Goal: Information Seeking & Learning: Learn about a topic

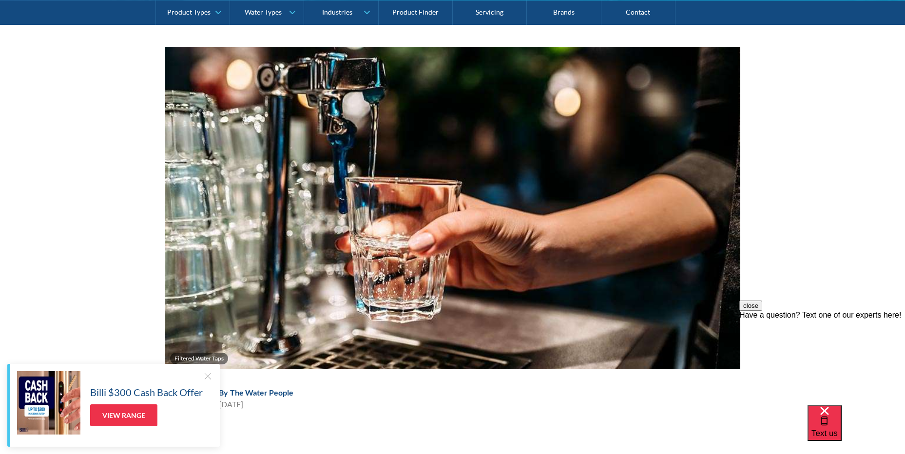
scroll to position [149, 0]
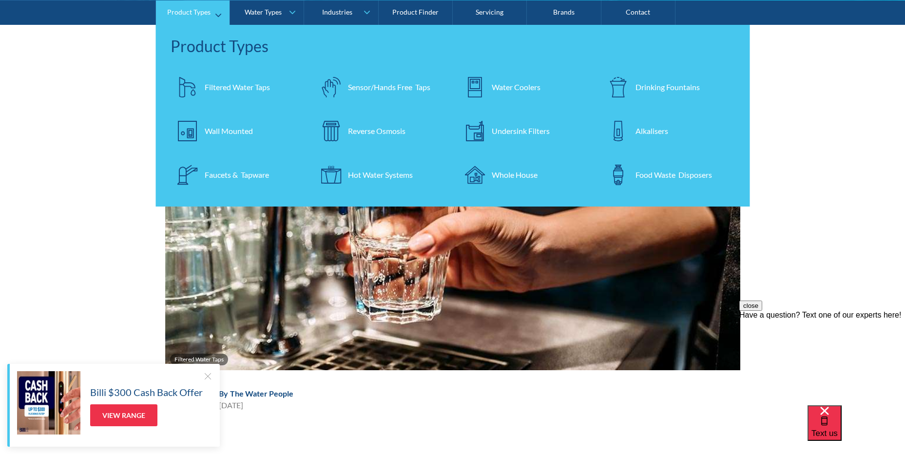
click at [222, 131] on div "Wall Mounted" at bounding box center [229, 131] width 48 height 12
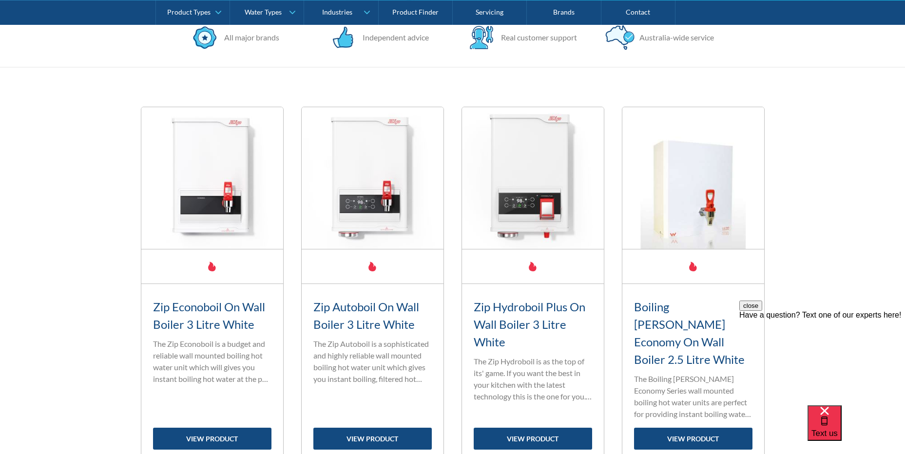
click at [294, 10] on link "Water Types" at bounding box center [267, 12] width 74 height 24
click at [288, 12] on link "Water Types" at bounding box center [267, 12] width 74 height 24
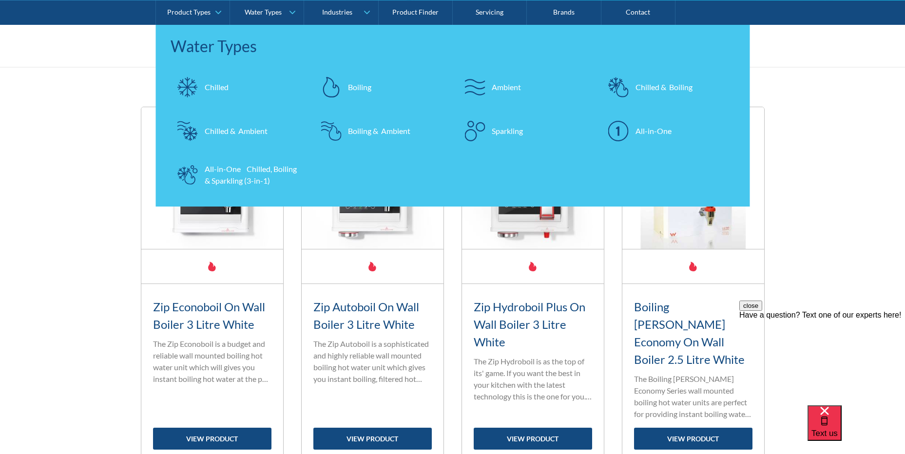
scroll to position [49, 0]
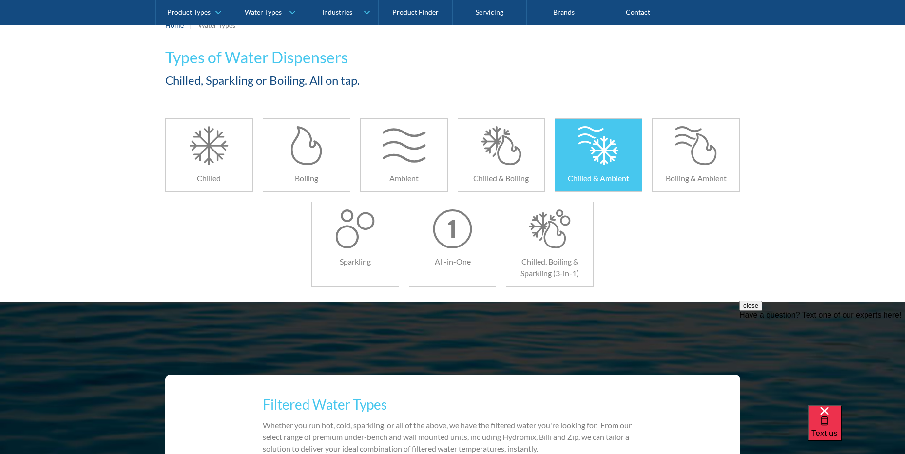
click at [605, 135] on div at bounding box center [598, 145] width 43 height 39
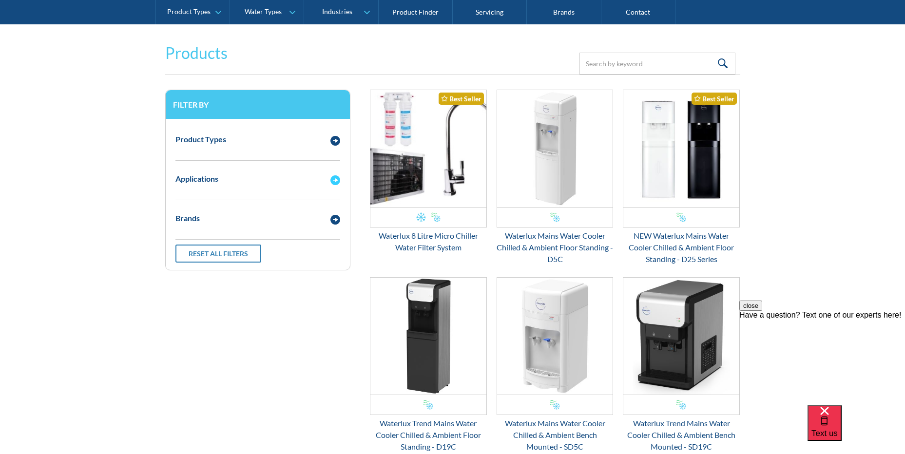
click at [318, 177] on div "Applications" at bounding box center [248, 179] width 155 height 12
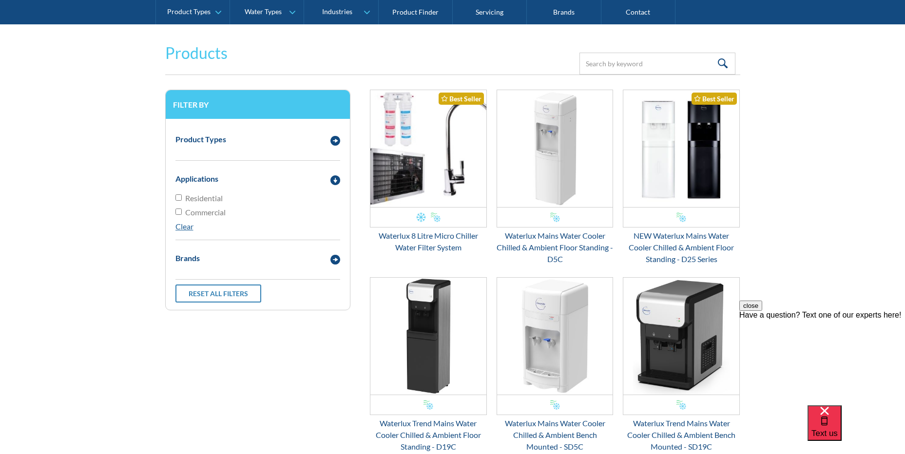
click at [177, 198] on input "Residential" at bounding box center [179, 198] width 6 height 6
checkbox input "true"
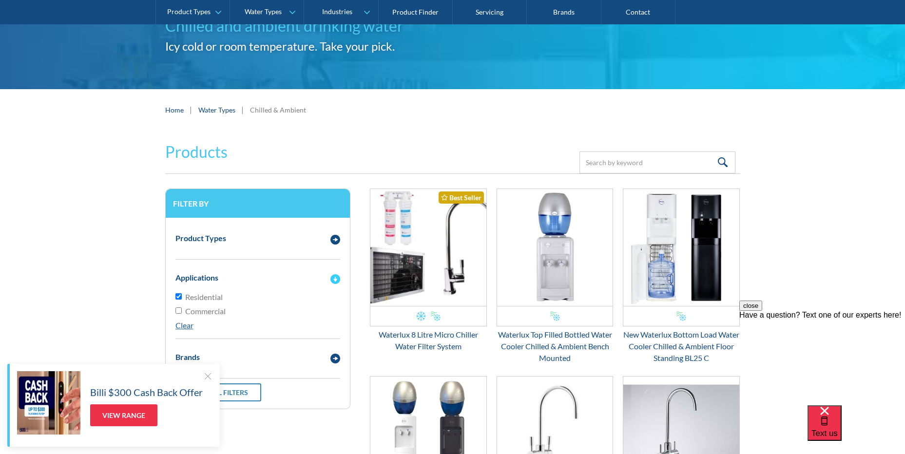
scroll to position [80, 0]
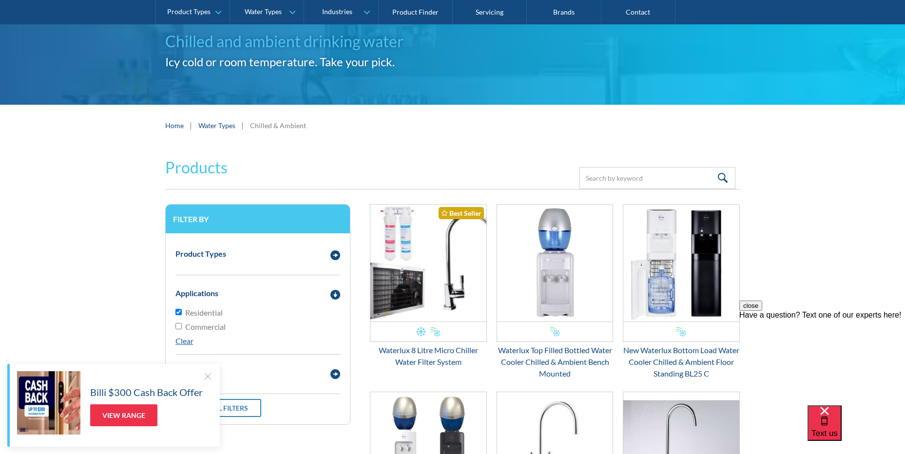
click at [227, 126] on link "Water Types" at bounding box center [216, 125] width 37 height 10
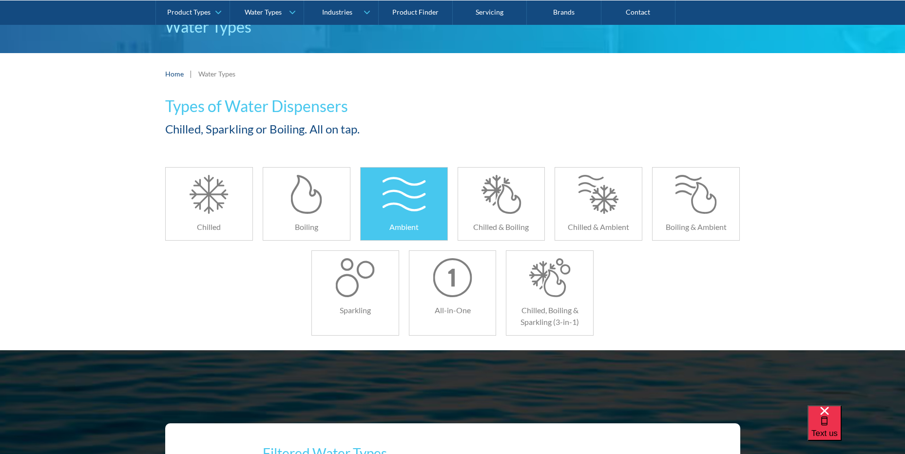
click at [393, 209] on div at bounding box center [403, 194] width 43 height 39
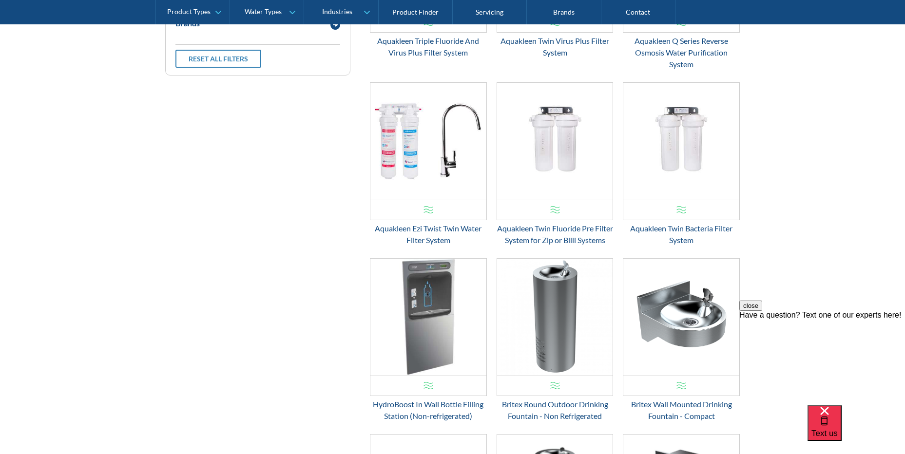
scroll to position [195, 0]
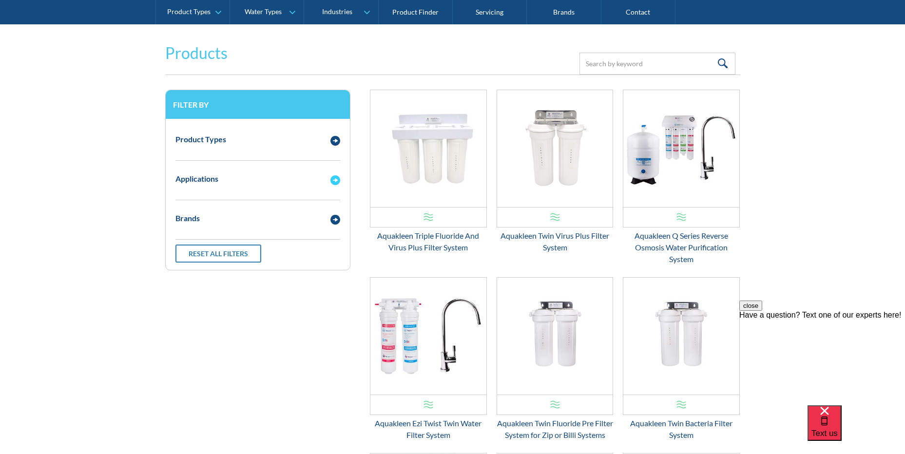
click at [326, 177] on div "Email Form 3" at bounding box center [336, 179] width 20 height 12
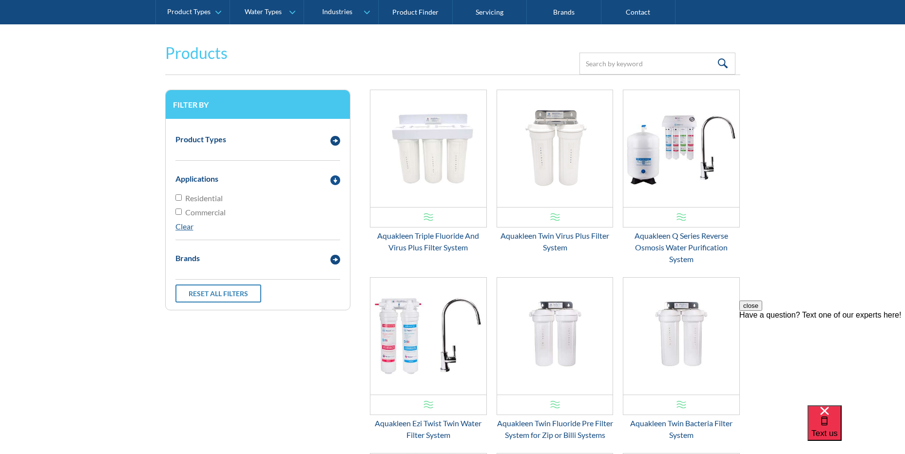
click at [219, 198] on span "Residential" at bounding box center [204, 199] width 38 height 12
click at [182, 198] on input "Residential" at bounding box center [179, 198] width 6 height 6
checkbox input "true"
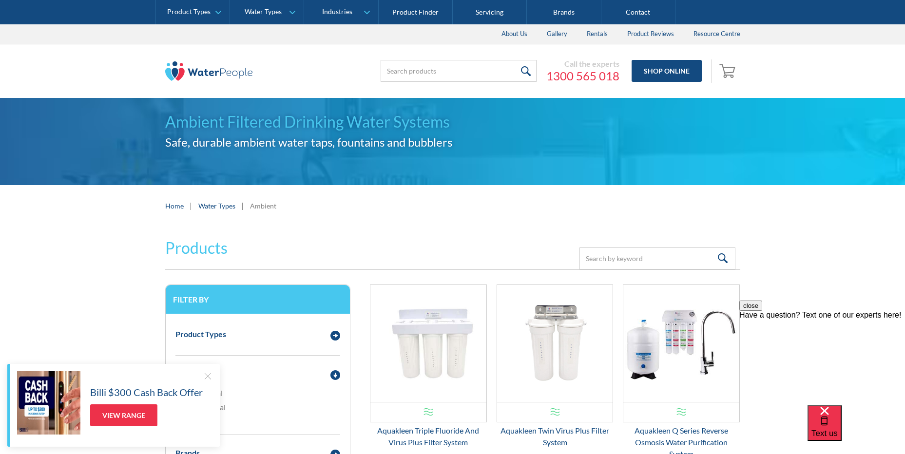
click at [241, 72] on img at bounding box center [209, 71] width 88 height 20
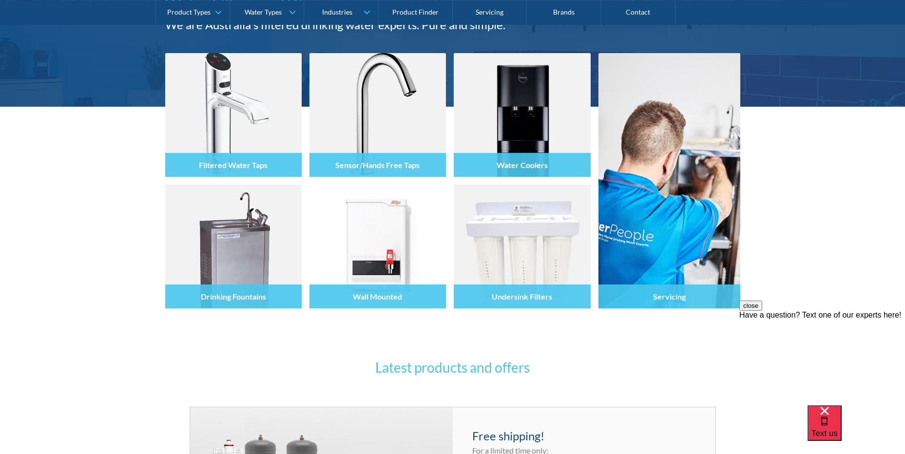
scroll to position [144, 0]
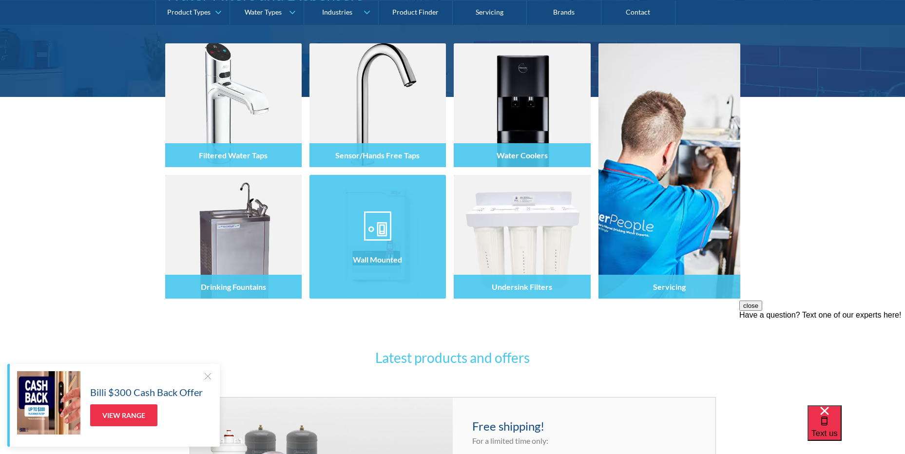
click at [388, 281] on div "Wall Mounted" at bounding box center [378, 257] width 137 height 82
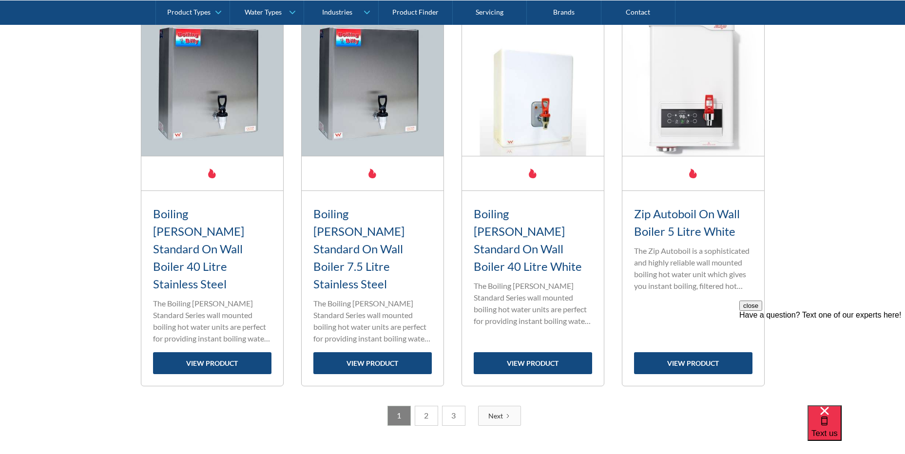
scroll to position [1562, 0]
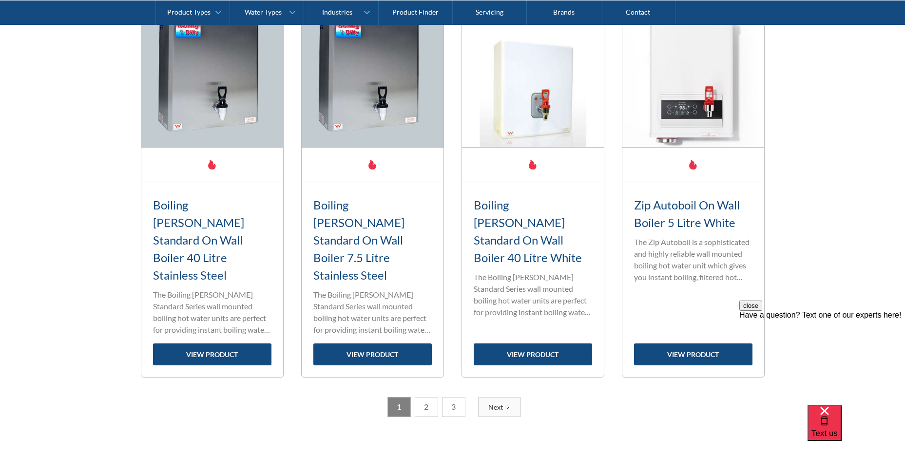
click at [506, 405] on icon "Next Page" at bounding box center [508, 408] width 6 height 6
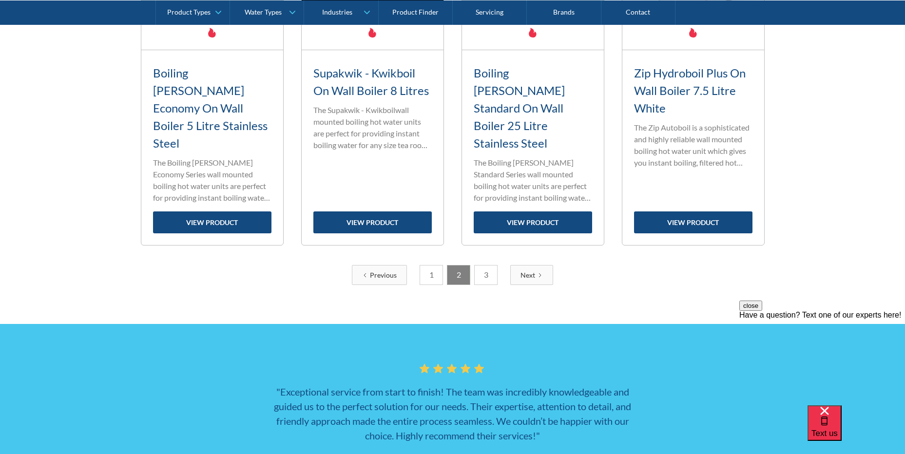
scroll to position [1730, 0]
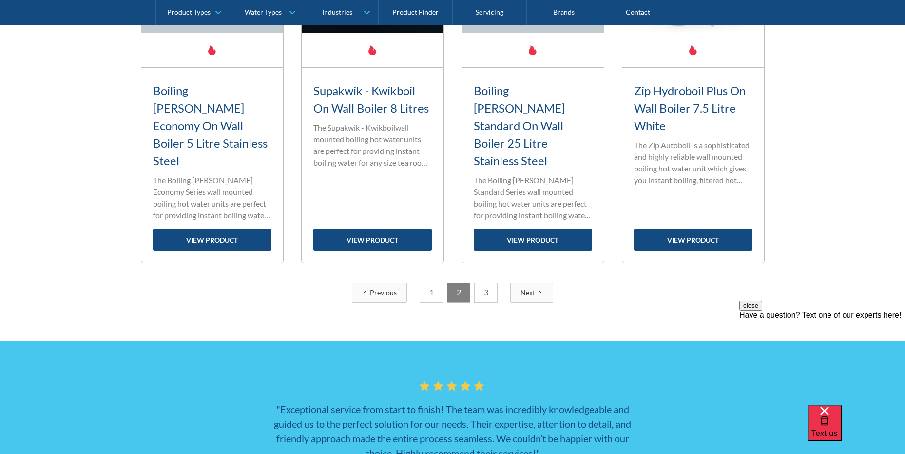
click at [484, 283] on link "3" at bounding box center [485, 293] width 23 height 20
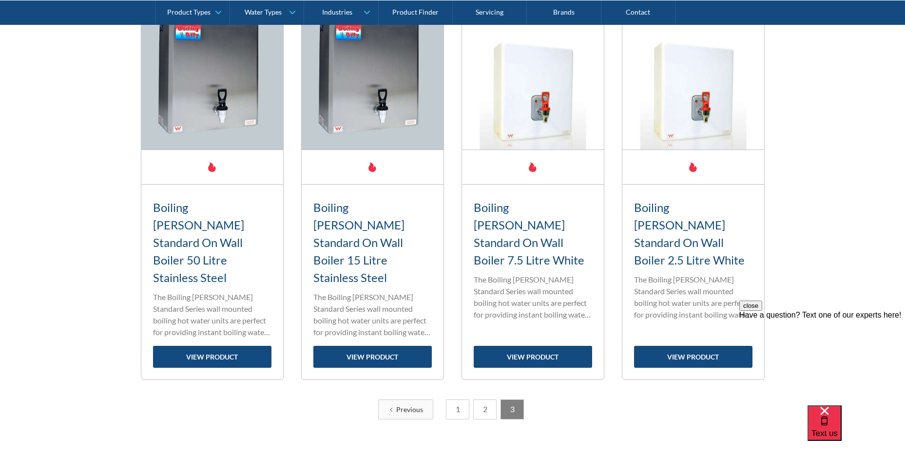
scroll to position [1238, 0]
